Goal: Task Accomplishment & Management: Use online tool/utility

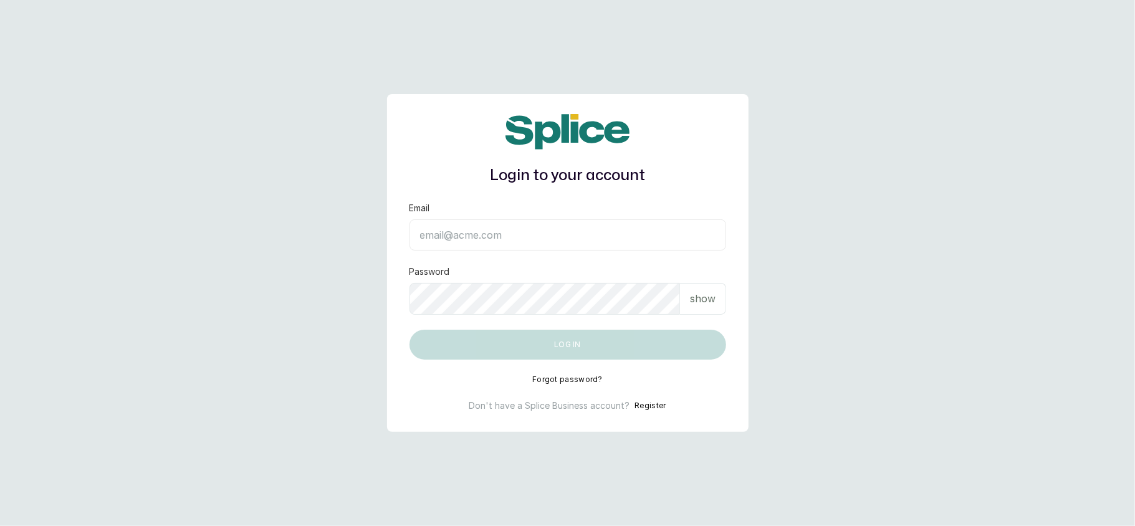
click at [521, 232] on input "Email" at bounding box center [567, 234] width 317 height 31
type input "layo@withsplice.com"
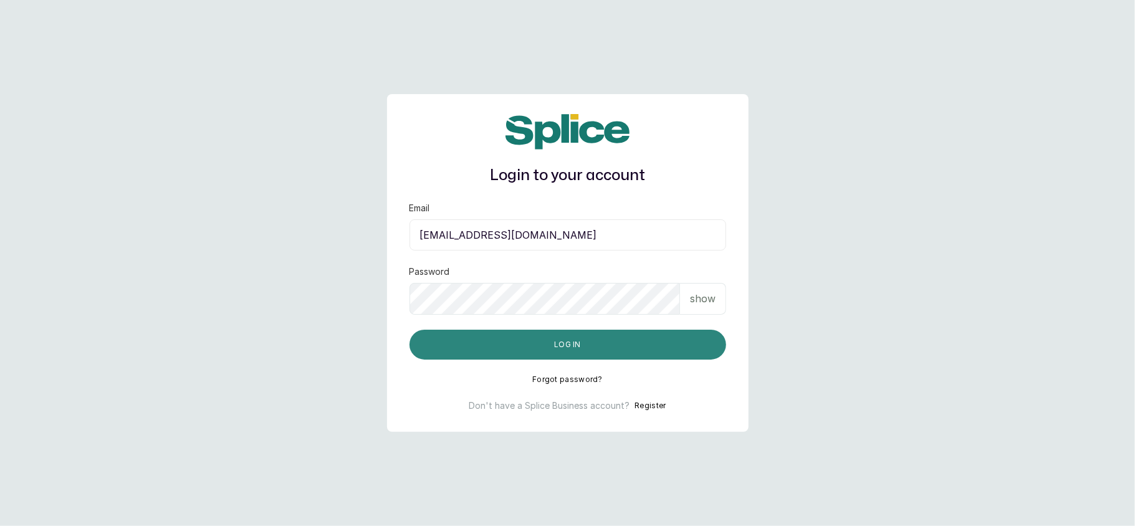
click at [519, 340] on button "Log in" at bounding box center [567, 345] width 317 height 30
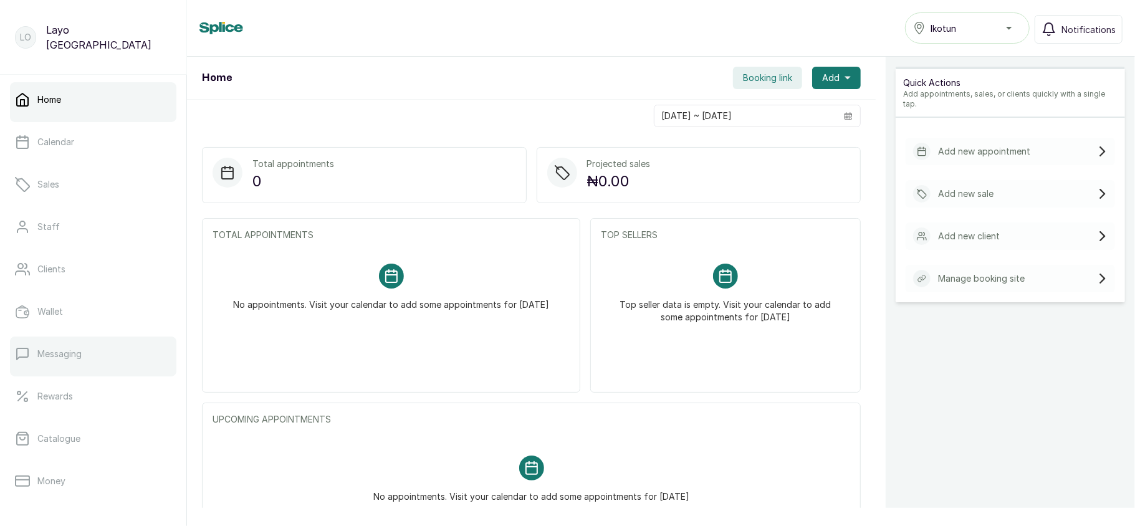
scroll to position [180, 0]
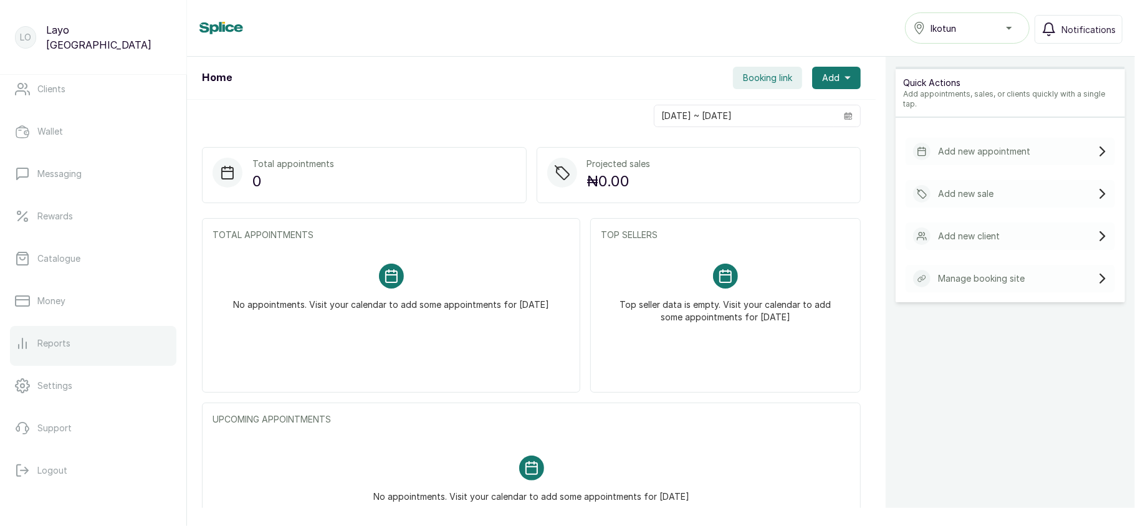
click at [50, 348] on p "Reports" at bounding box center [53, 343] width 33 height 12
